Goal: Information Seeking & Learning: Learn about a topic

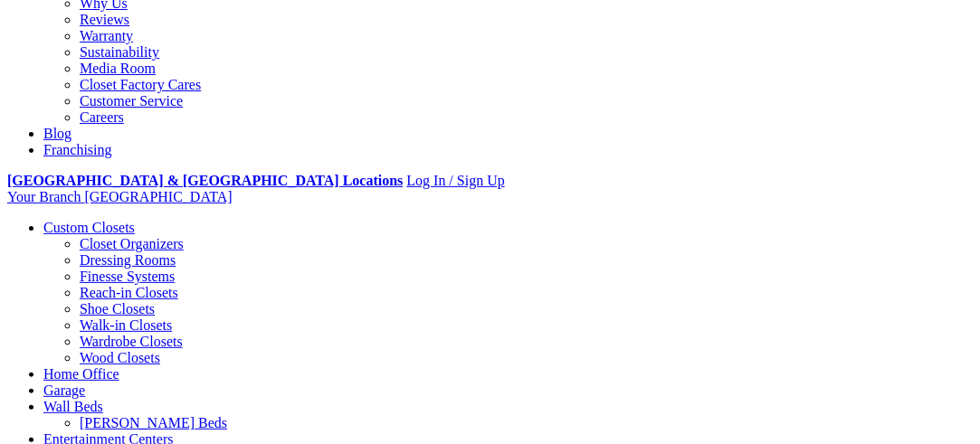
scroll to position [526, 0]
click at [78, 220] on link "Custom Closets" at bounding box center [88, 227] width 91 height 15
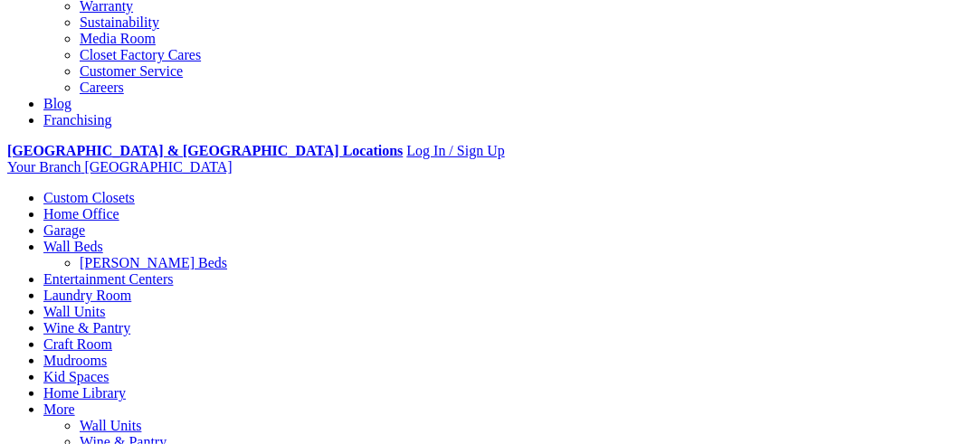
scroll to position [659, 0]
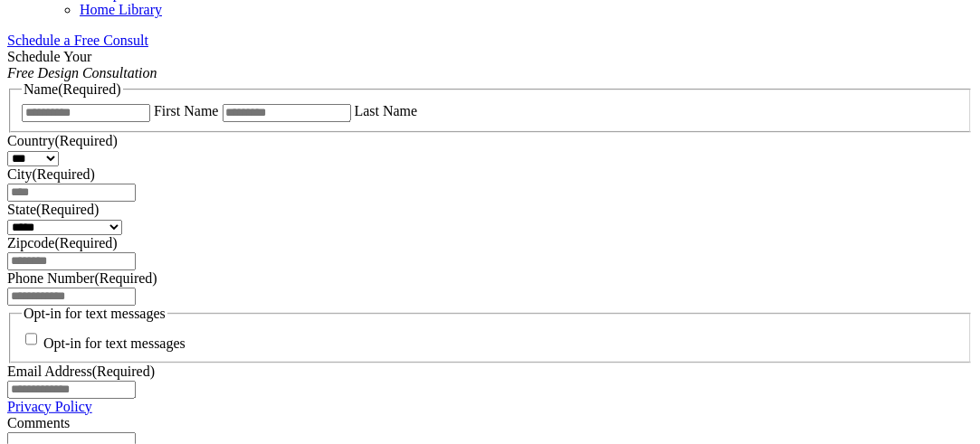
scroll to position [1186, 0]
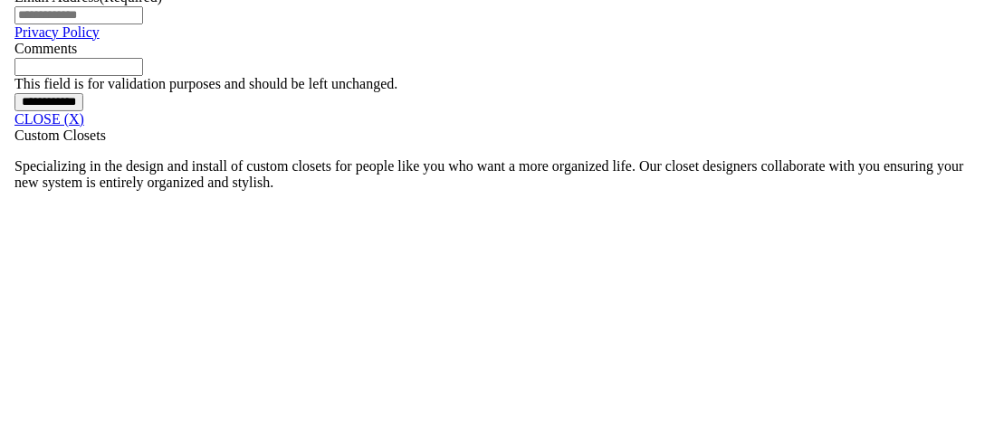
scroll to position [1557, 0]
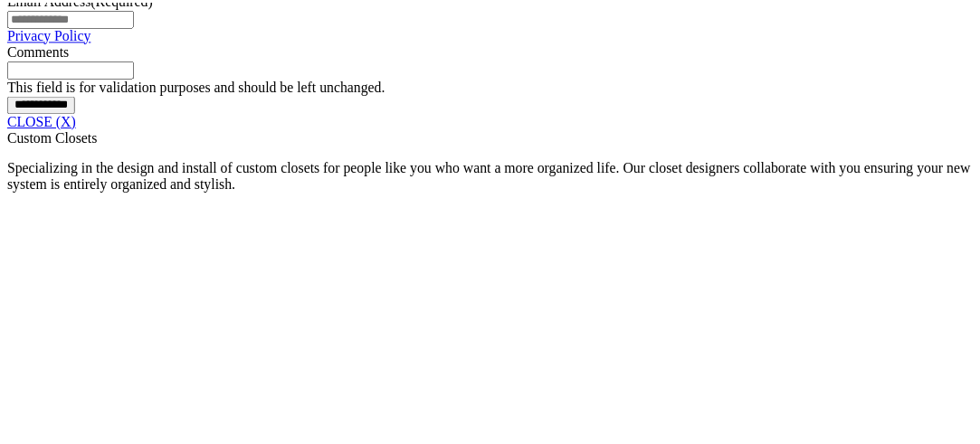
scroll to position [2228, 0]
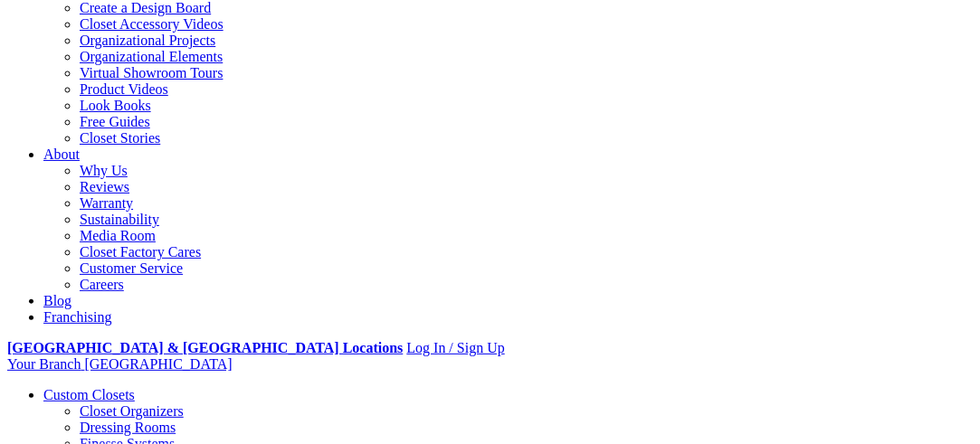
scroll to position [364, 0]
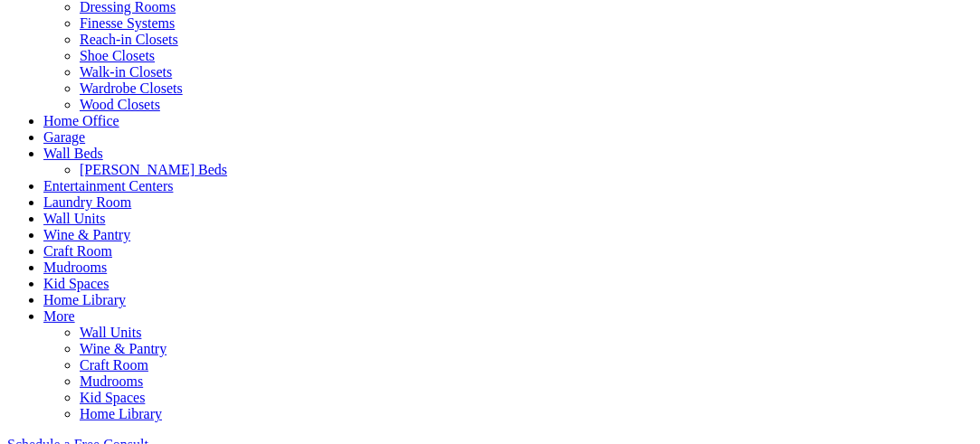
scroll to position [777, 0]
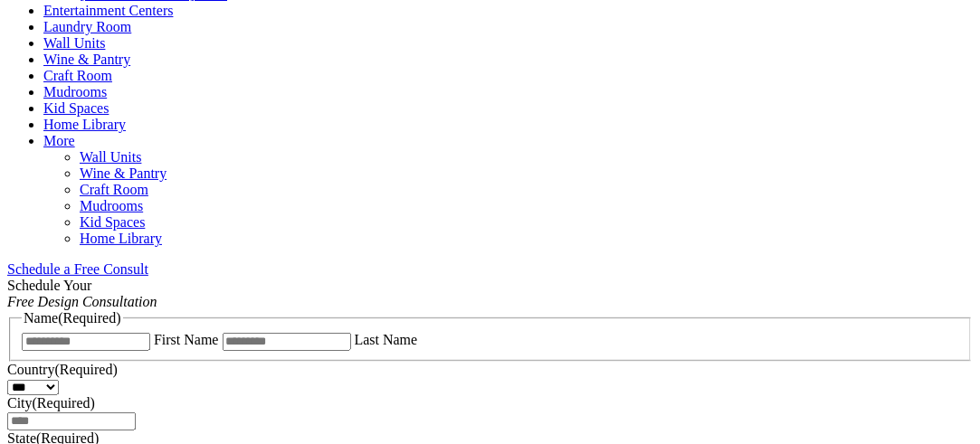
scroll to position [845, 0]
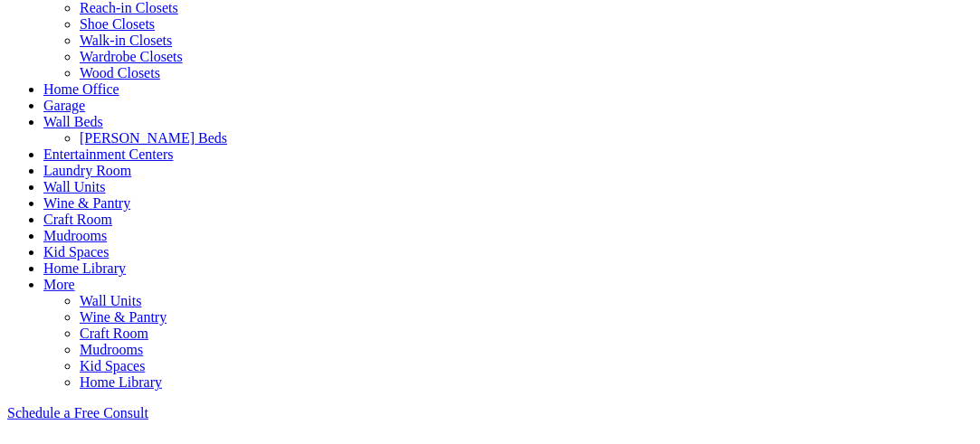
scroll to position [830, 0]
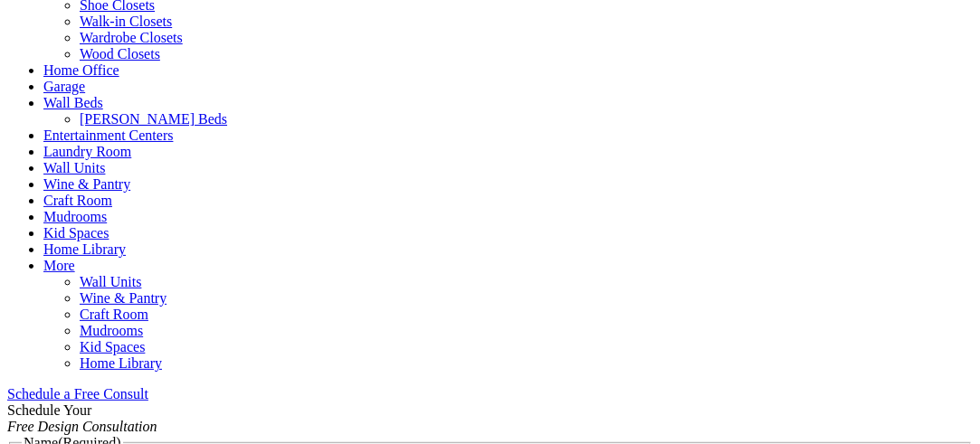
click at [119, 78] on link "Home Office" at bounding box center [81, 69] width 76 height 15
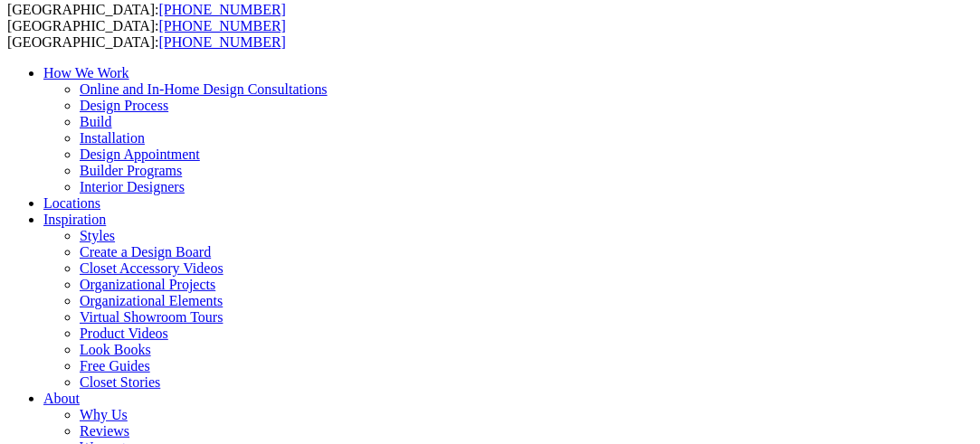
scroll to position [110, 0]
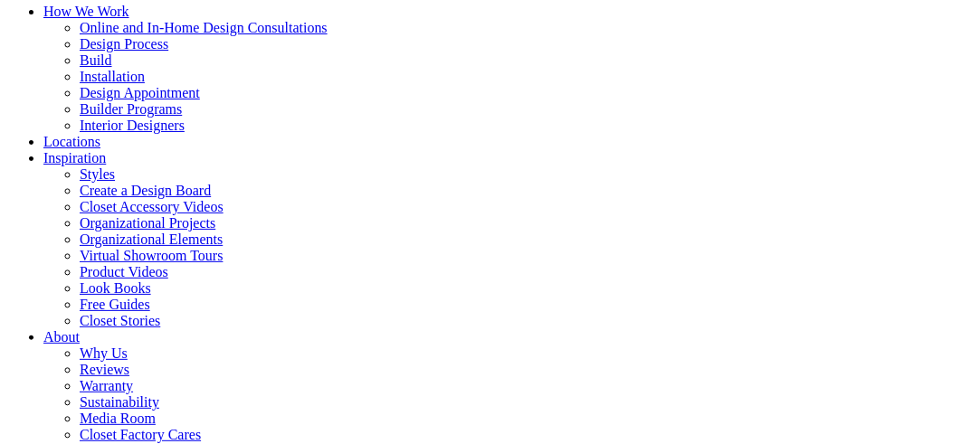
scroll to position [177, 0]
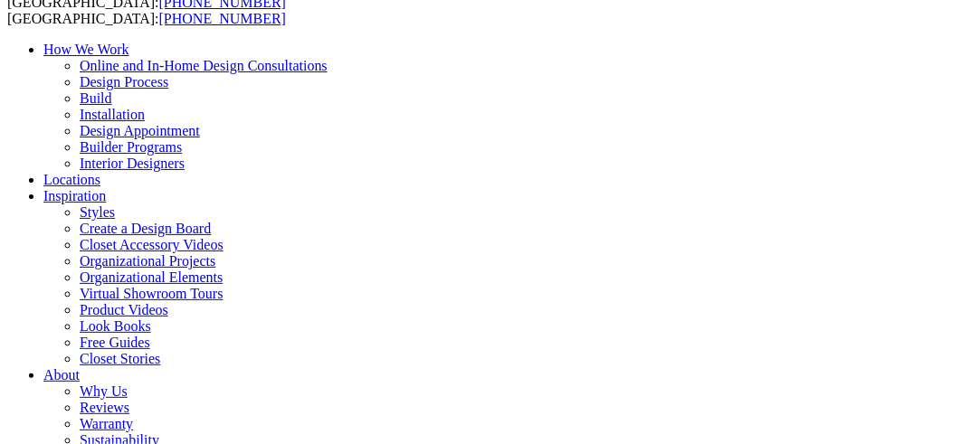
scroll to position [142, 0]
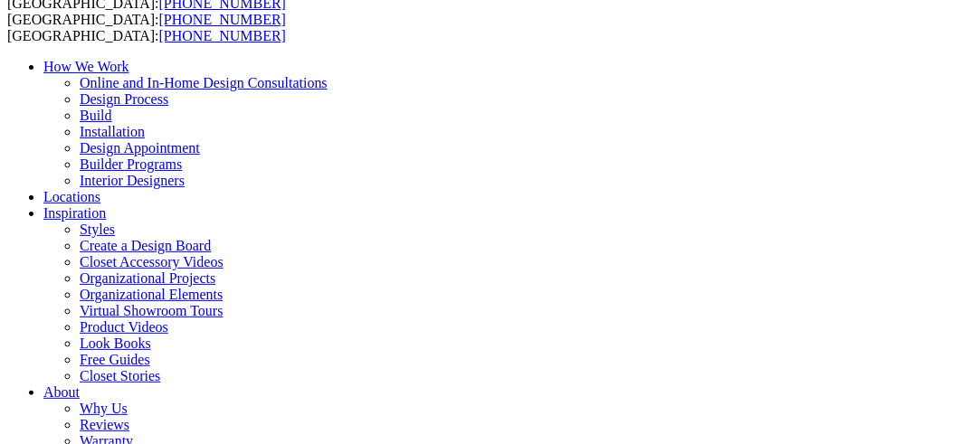
scroll to position [114, 0]
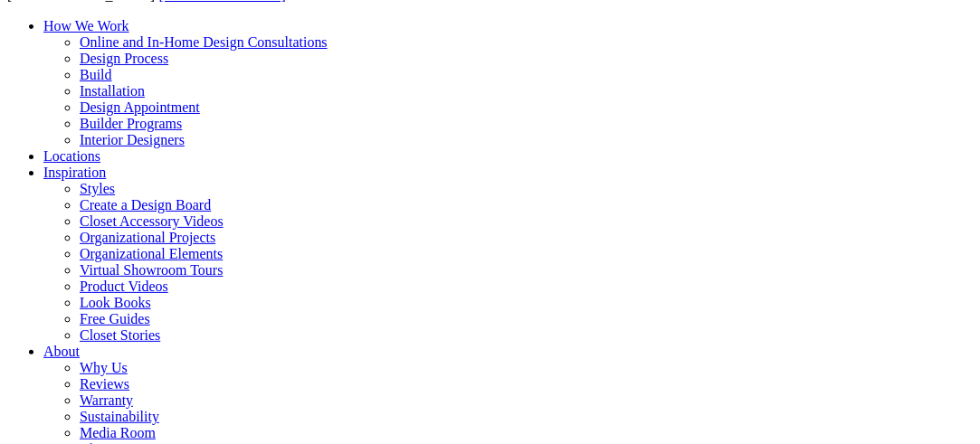
scroll to position [162, 0]
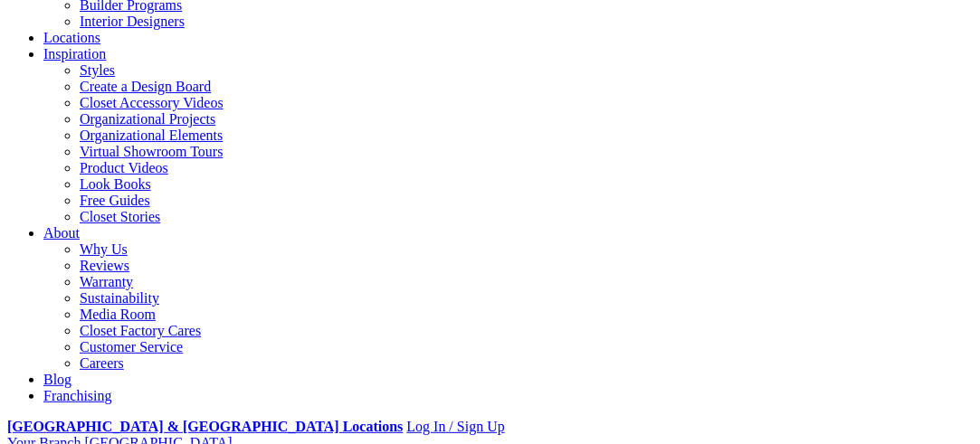
scroll to position [298, 0]
